Goal: Task Accomplishment & Management: Manage account settings

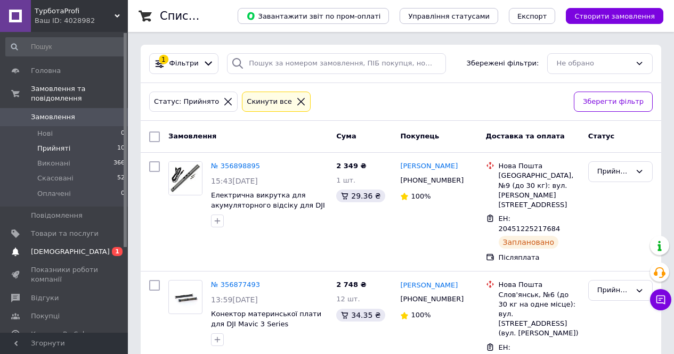
click at [47, 247] on span "[DEMOGRAPHIC_DATA]" at bounding box center [70, 252] width 79 height 10
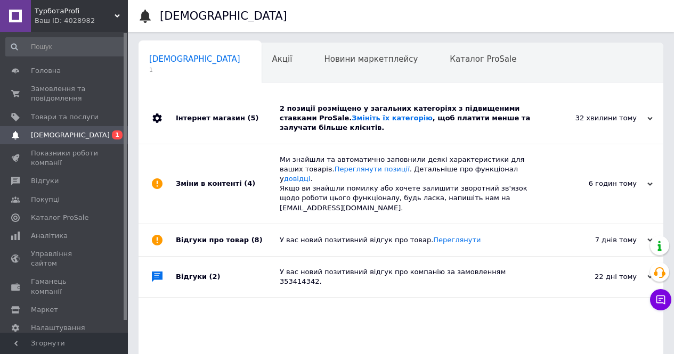
scroll to position [0, 3]
click at [75, 89] on span "Замовлення та повідомлення" at bounding box center [65, 93] width 68 height 19
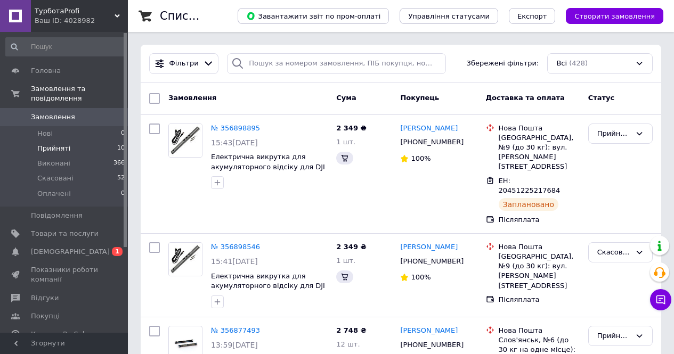
click at [72, 141] on li "Прийняті 10" at bounding box center [65, 148] width 131 height 15
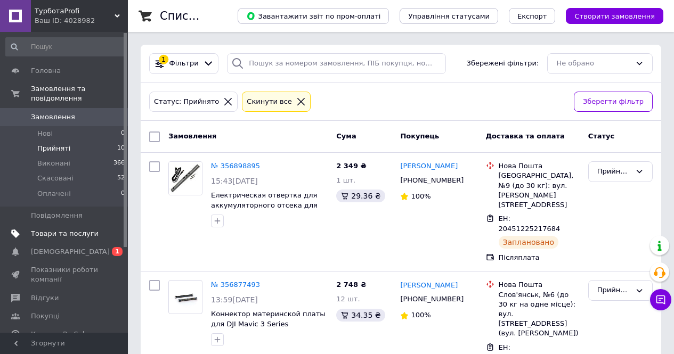
click at [71, 229] on span "Товари та послуги" at bounding box center [65, 234] width 68 height 10
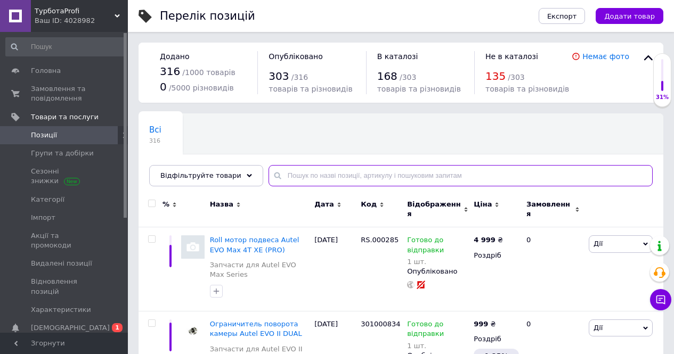
click at [308, 175] on input "text" at bounding box center [461, 175] width 384 height 21
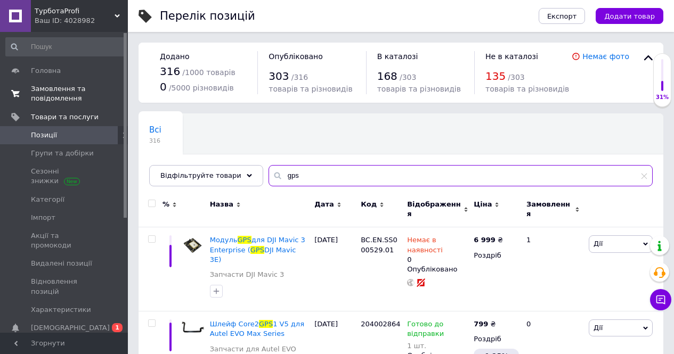
type input "gps"
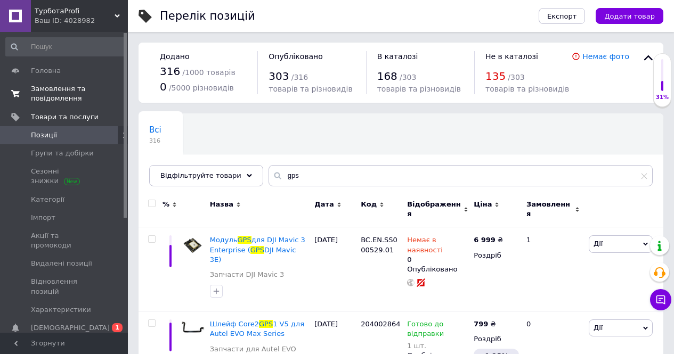
click at [85, 90] on span "Замовлення та повідомлення" at bounding box center [65, 93] width 68 height 19
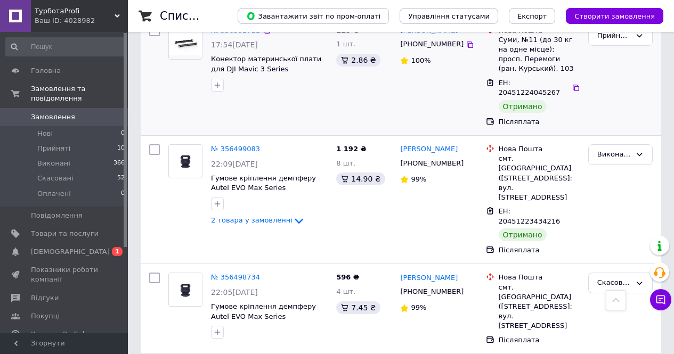
scroll to position [1119, 0]
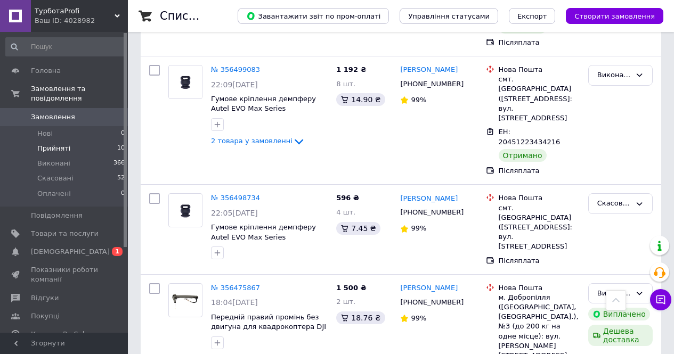
click at [100, 141] on li "Прийняті 10" at bounding box center [65, 148] width 131 height 15
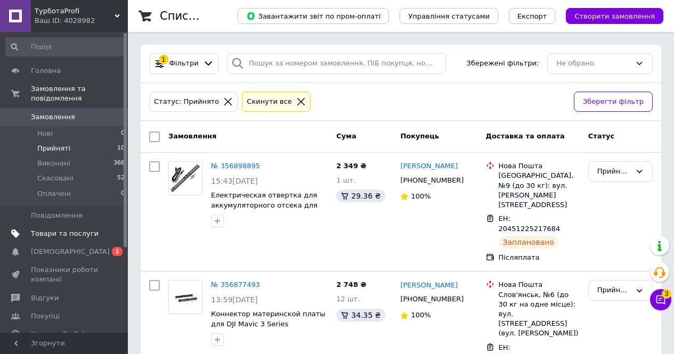
click at [68, 229] on span "Товари та послуги" at bounding box center [65, 234] width 68 height 10
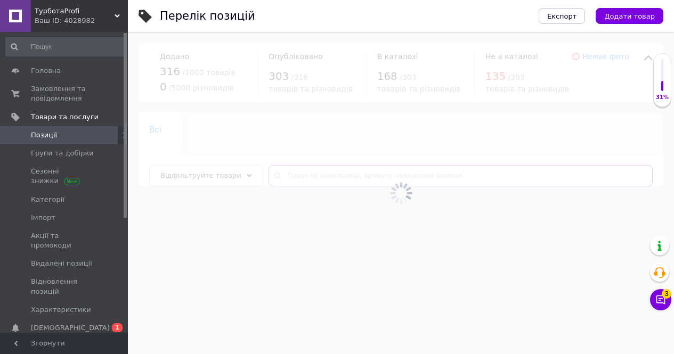
click at [319, 176] on input "text" at bounding box center [461, 175] width 384 height 21
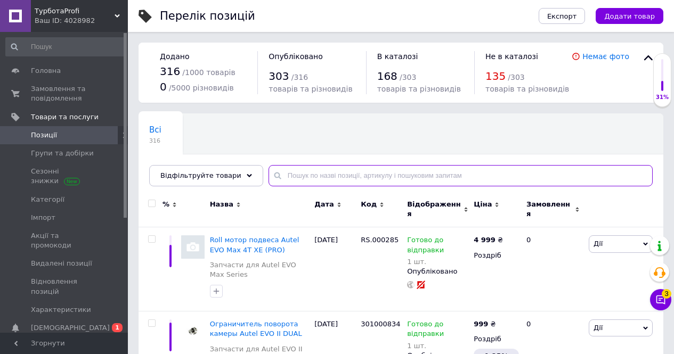
paste input "204002682"
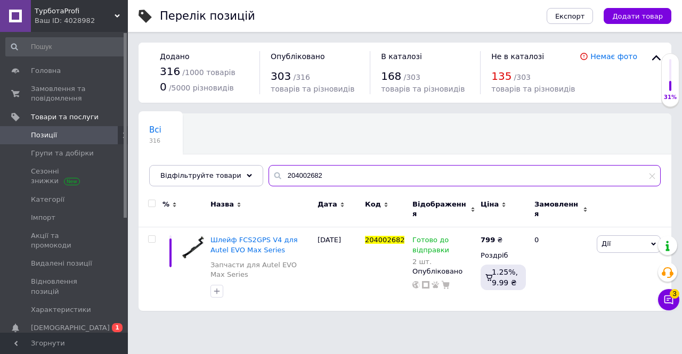
click at [301, 172] on input "204002682" at bounding box center [465, 175] width 392 height 21
paste input "30000252"
type input "300002522"
